Goal: Find specific page/section: Find specific page/section

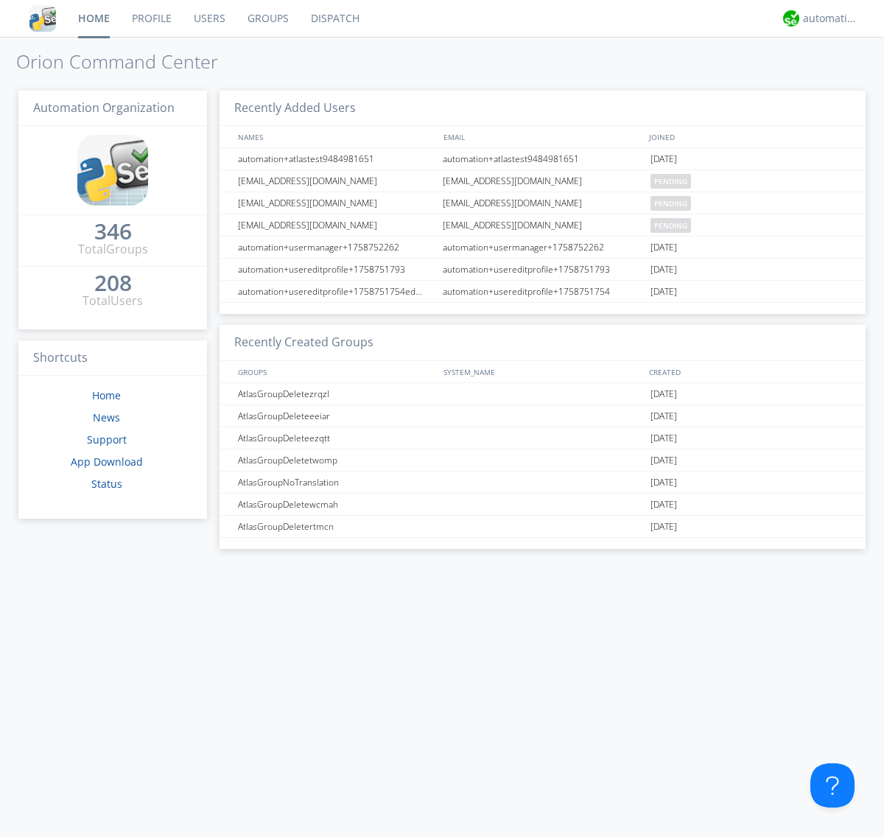
click at [334, 18] on link "Dispatch" at bounding box center [335, 18] width 71 height 37
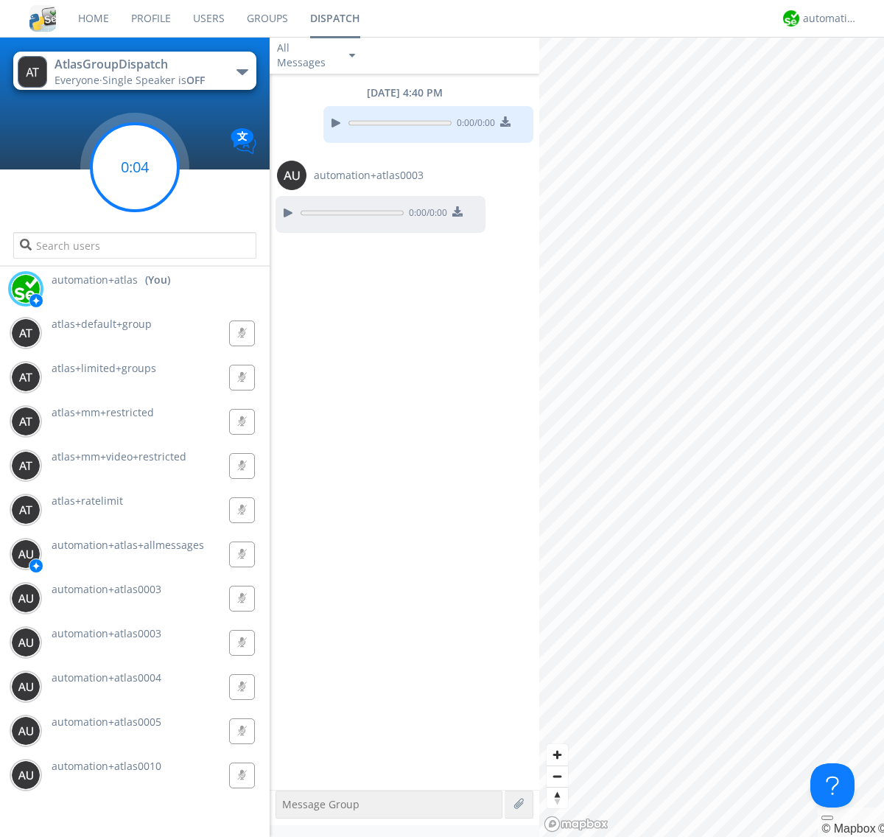
click at [135, 167] on g at bounding box center [134, 167] width 87 height 87
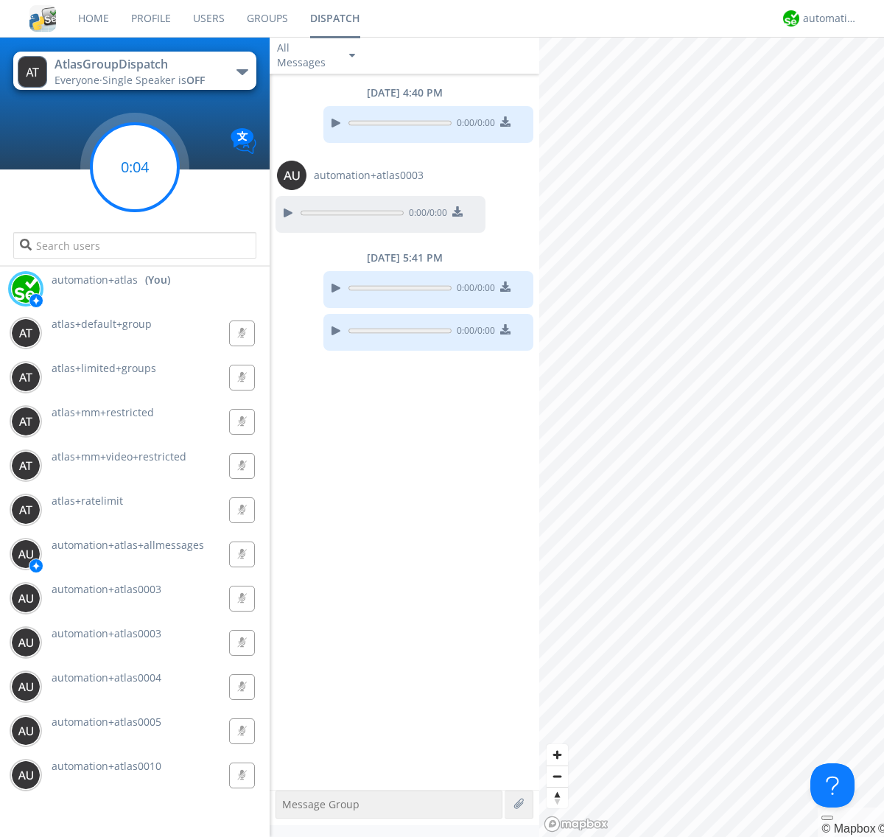
click at [135, 167] on g at bounding box center [134, 167] width 87 height 87
click at [826, 18] on div "automation+atlas" at bounding box center [830, 18] width 55 height 15
